Goal: Task Accomplishment & Management: Manage account settings

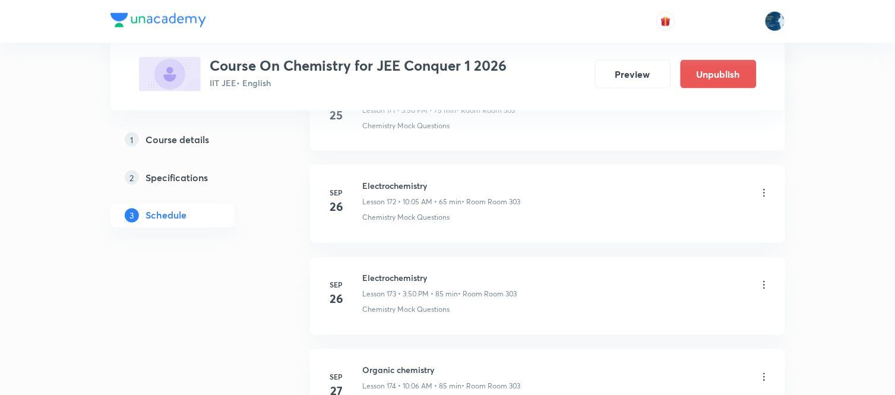
scroll to position [16505, 0]
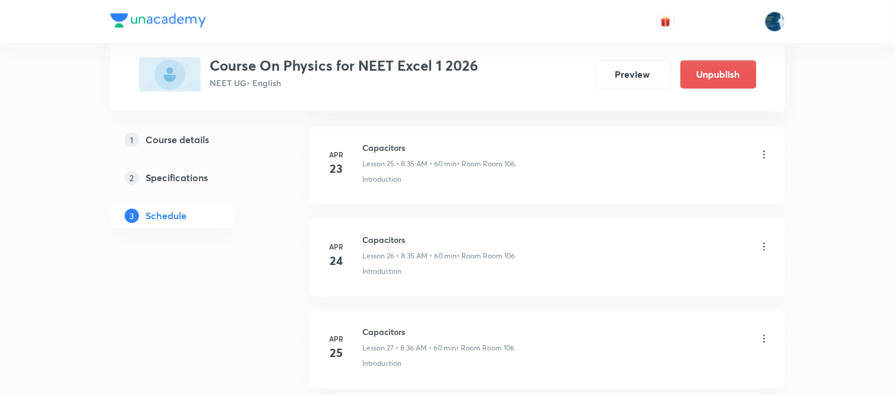
scroll to position [9571, 0]
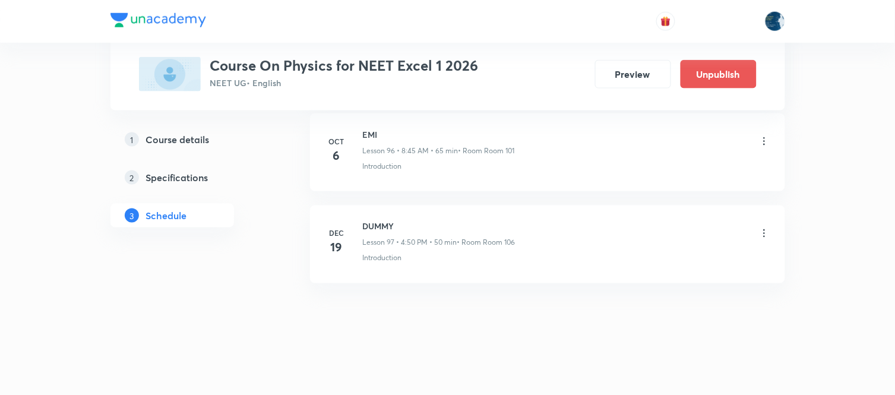
click at [366, 131] on h6 "EMI" at bounding box center [439, 134] width 152 height 12
copy h6 "EMI"
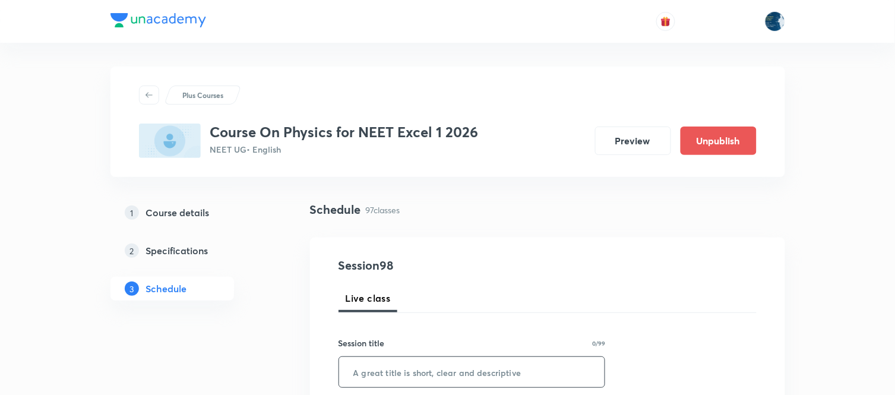
click at [379, 379] on input "text" at bounding box center [472, 372] width 266 height 30
paste input "EMI"
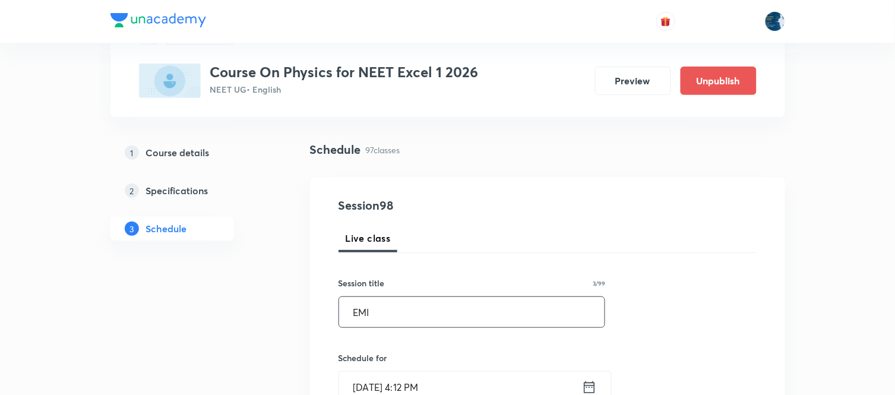
scroll to position [132, 0]
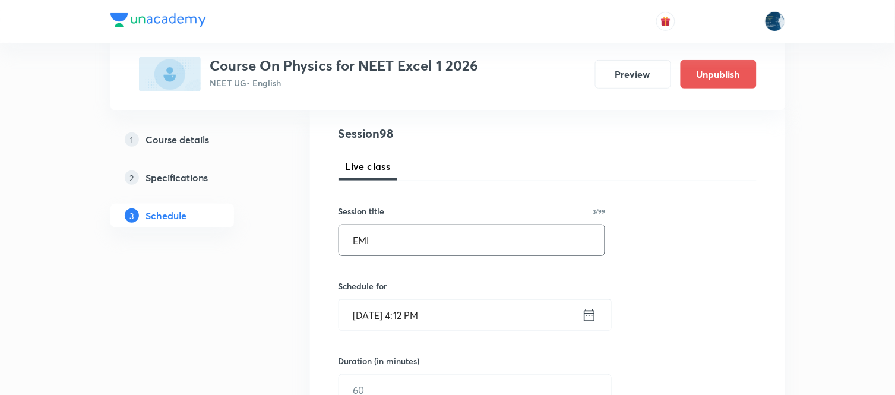
type input "EMI"
click at [464, 319] on input "Oct 7, 2025, 4:12 PM" at bounding box center [460, 315] width 243 height 30
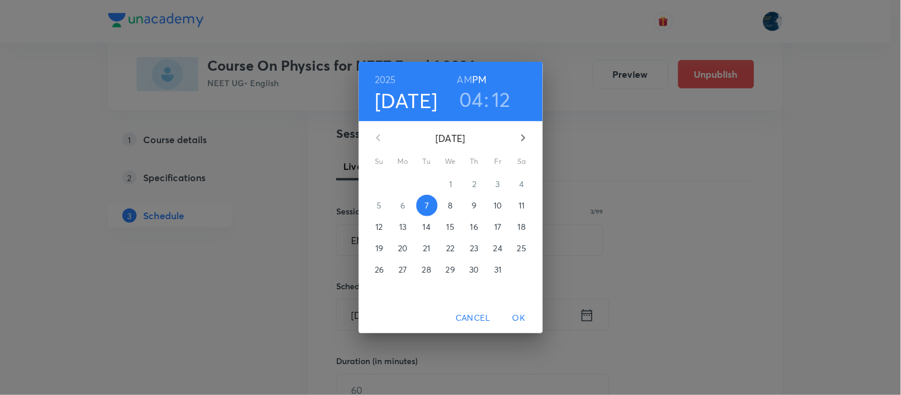
click at [504, 96] on h3 "12" at bounding box center [501, 99] width 19 height 25
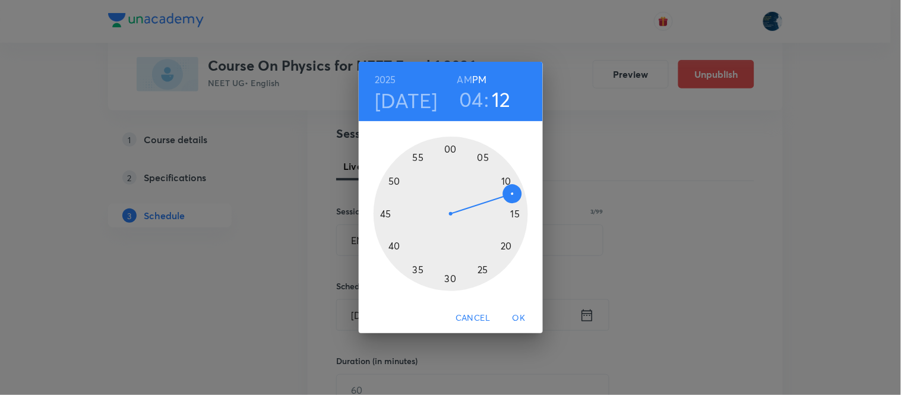
click at [504, 248] on div at bounding box center [451, 214] width 154 height 154
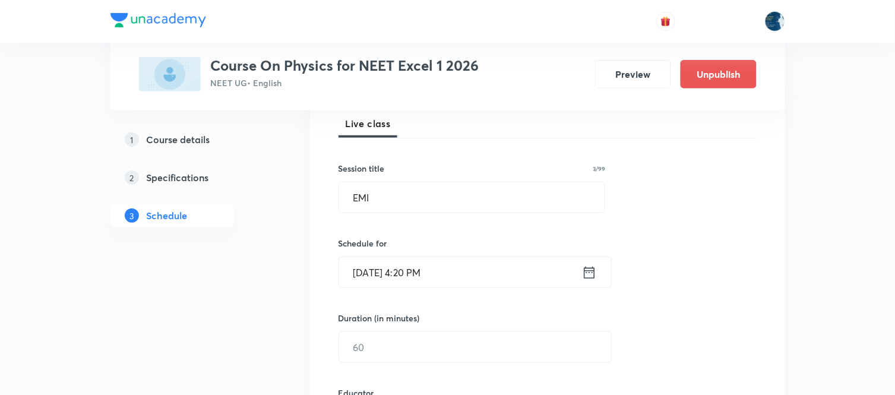
scroll to position [198, 0]
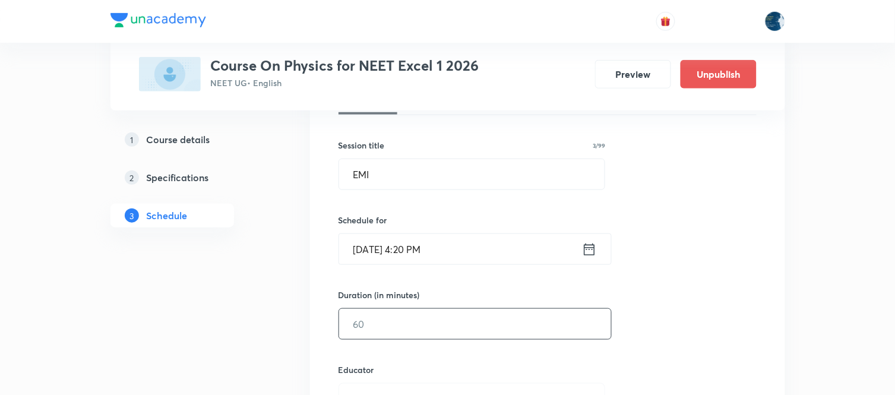
click at [413, 331] on input "text" at bounding box center [475, 324] width 272 height 30
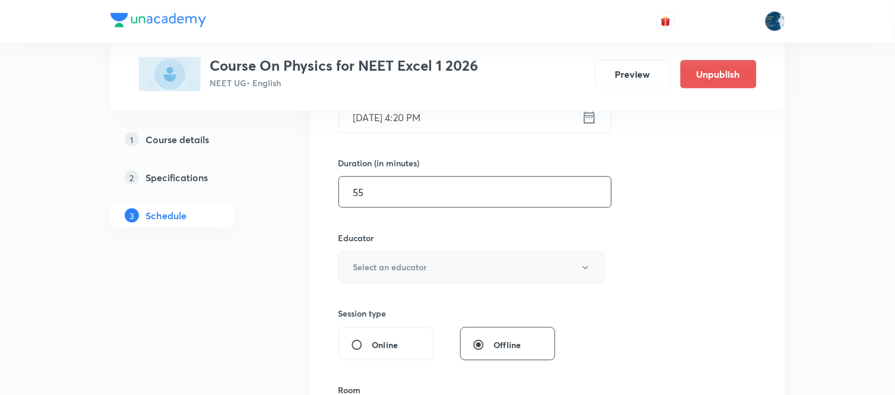
type input "55"
click at [410, 265] on h6 "Select an educator" at bounding box center [390, 267] width 74 height 12
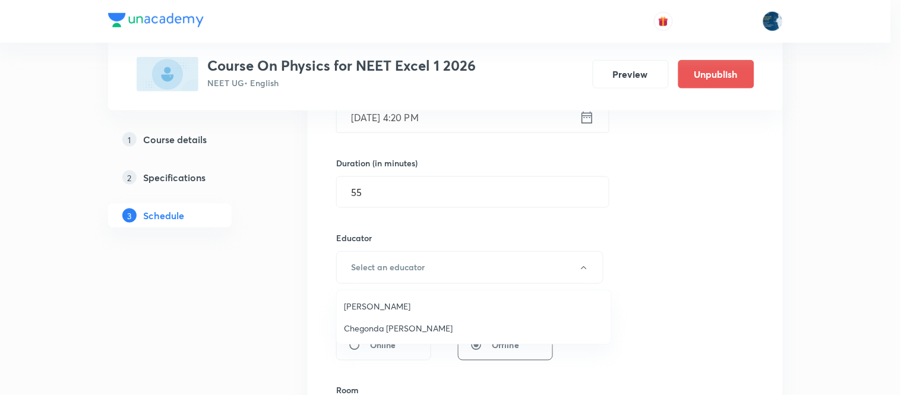
click at [376, 300] on span "Piyush Baranwal" at bounding box center [474, 306] width 260 height 12
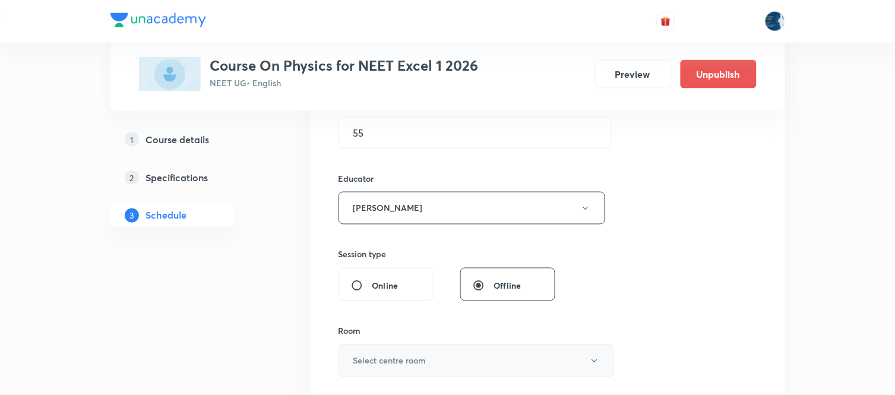
scroll to position [461, 0]
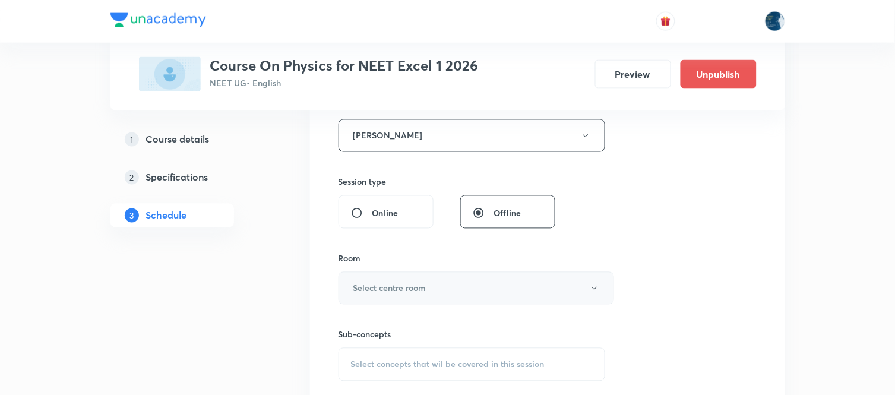
click at [401, 292] on h6 "Select centre room" at bounding box center [389, 288] width 73 height 12
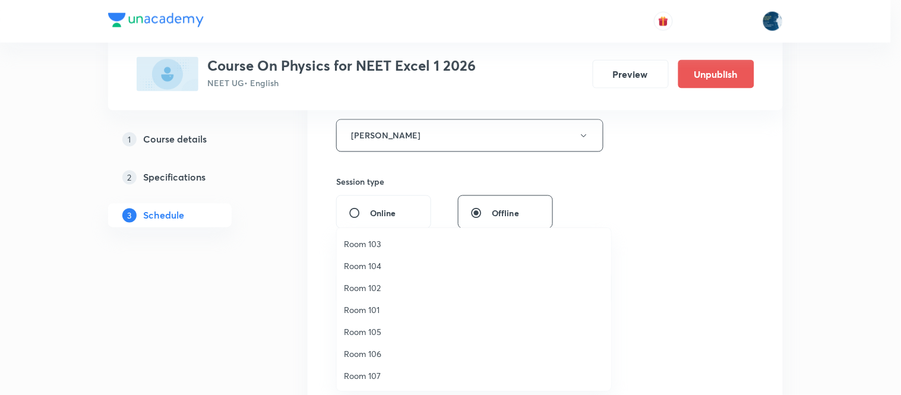
click at [379, 311] on span "Room 101" at bounding box center [474, 309] width 260 height 12
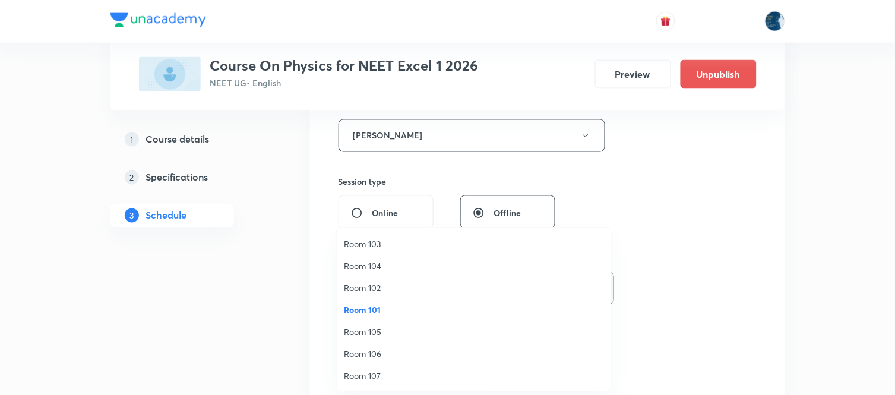
scroll to position [0, 0]
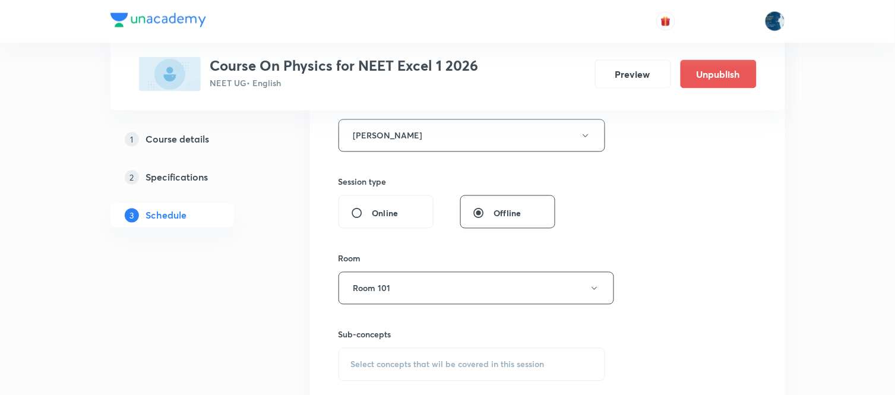
click at [344, 363] on div "Select concepts that wil be covered in this session" at bounding box center [471, 364] width 267 height 33
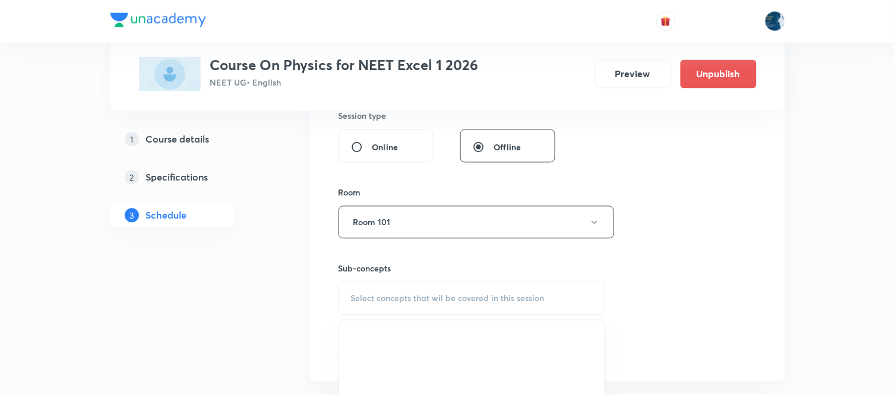
scroll to position [594, 0]
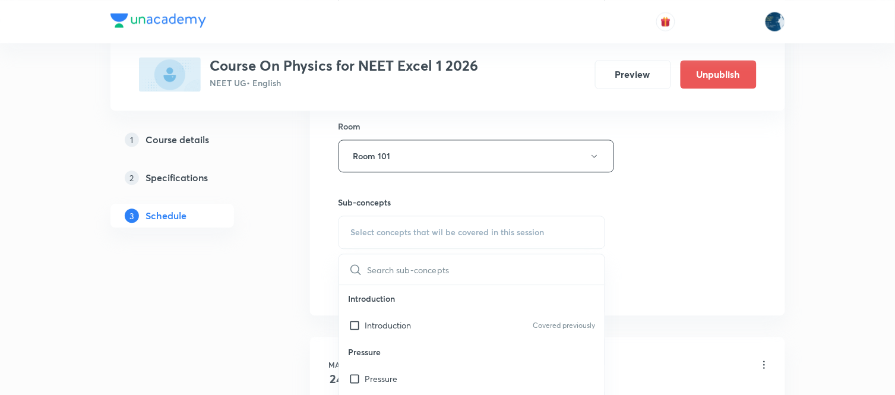
click at [347, 236] on div "Select concepts that wil be covered in this session" at bounding box center [471, 232] width 267 height 33
click at [420, 325] on div "Introduction Covered previously" at bounding box center [472, 325] width 266 height 27
checkbox input "true"
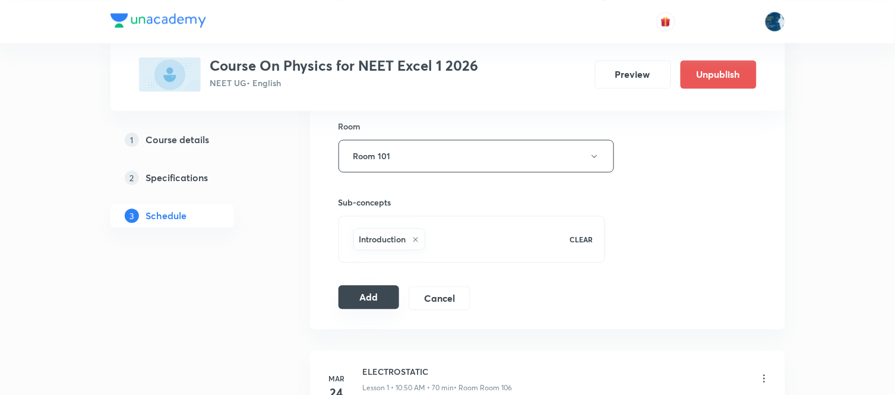
click at [355, 289] on button "Add" at bounding box center [368, 297] width 61 height 24
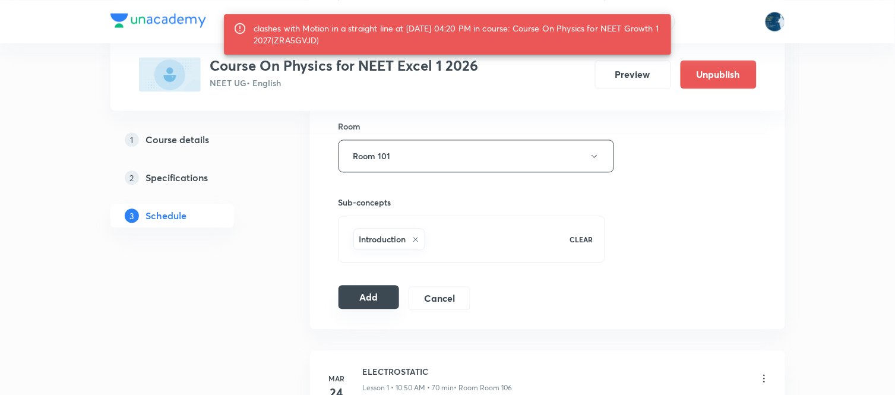
click at [380, 295] on button "Add" at bounding box center [368, 297] width 61 height 24
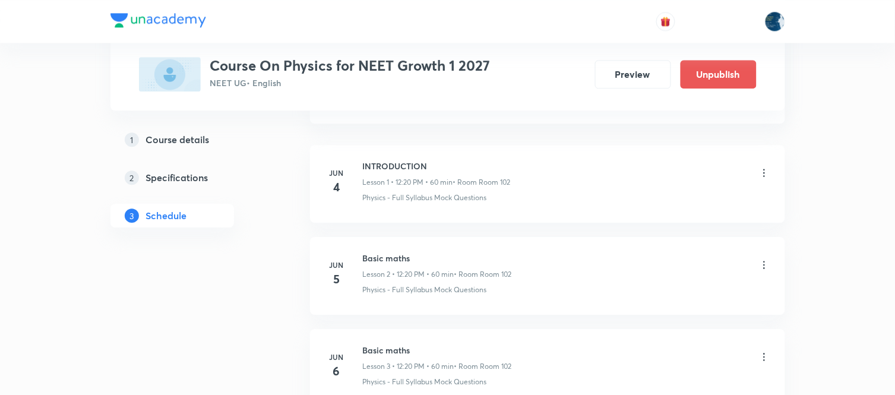
scroll to position [6530, 0]
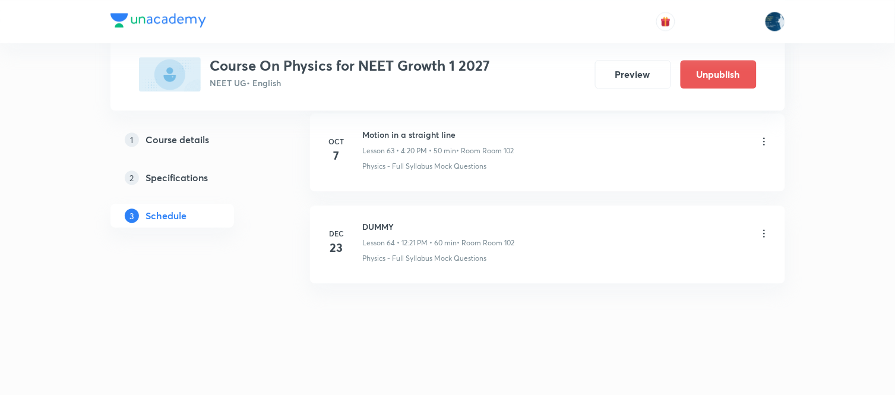
click at [762, 140] on icon at bounding box center [764, 141] width 12 height 12
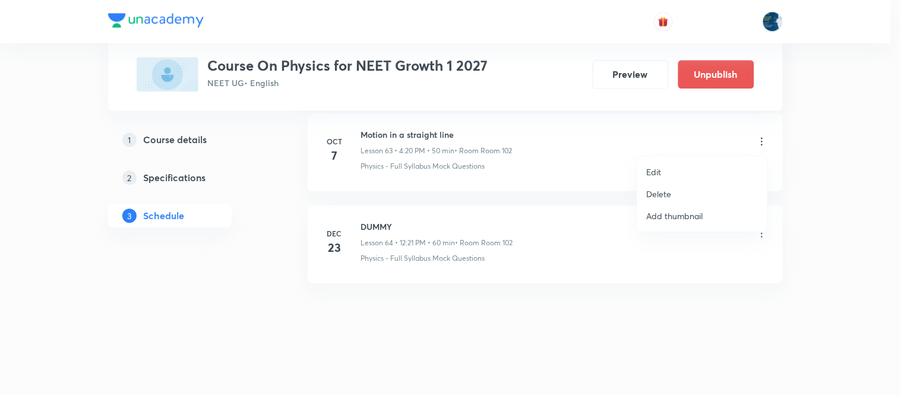
click at [686, 189] on li "Delete" at bounding box center [702, 194] width 130 height 22
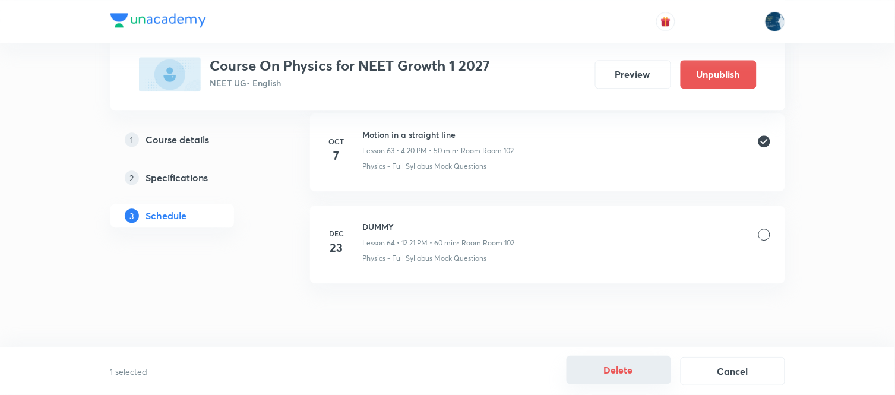
click at [620, 365] on button "Delete" at bounding box center [619, 370] width 105 height 29
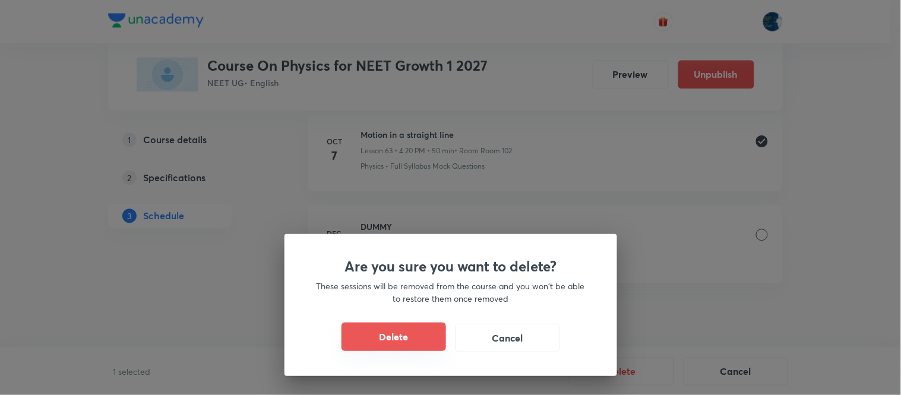
click at [388, 337] on button "Delete" at bounding box center [393, 336] width 105 height 29
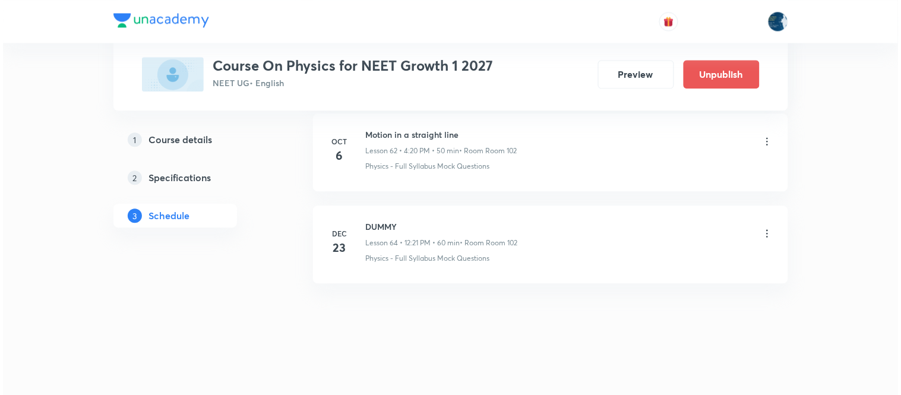
scroll to position [6438, 0]
